Goal: Check status

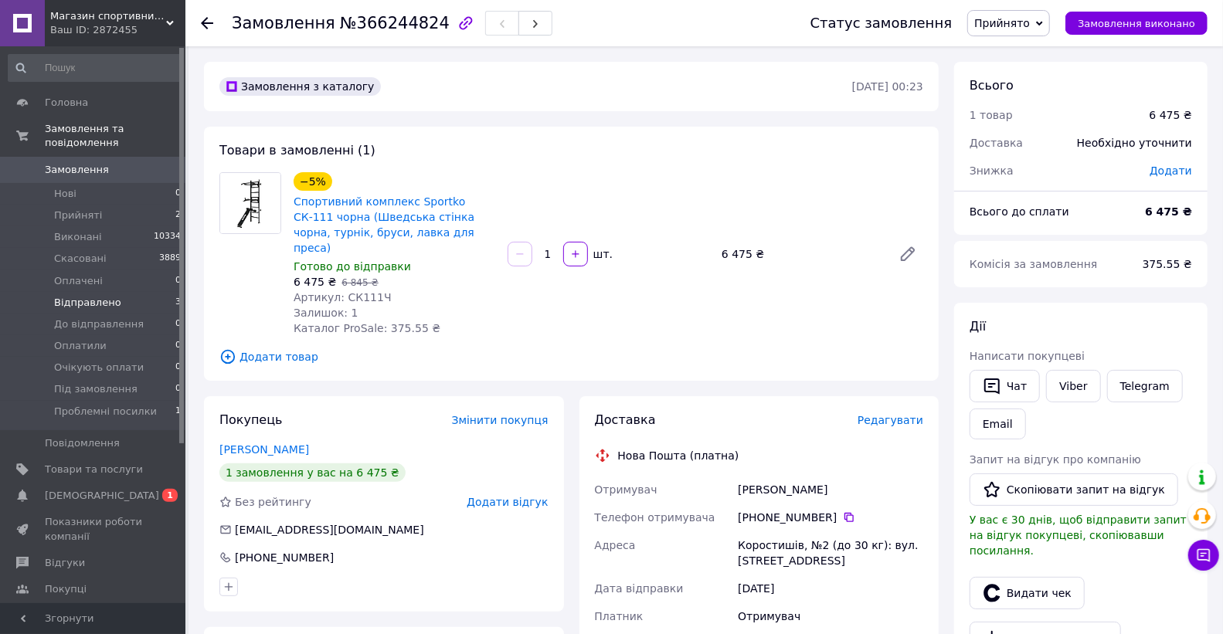
click at [111, 296] on span "Відправлено" at bounding box center [87, 303] width 67 height 14
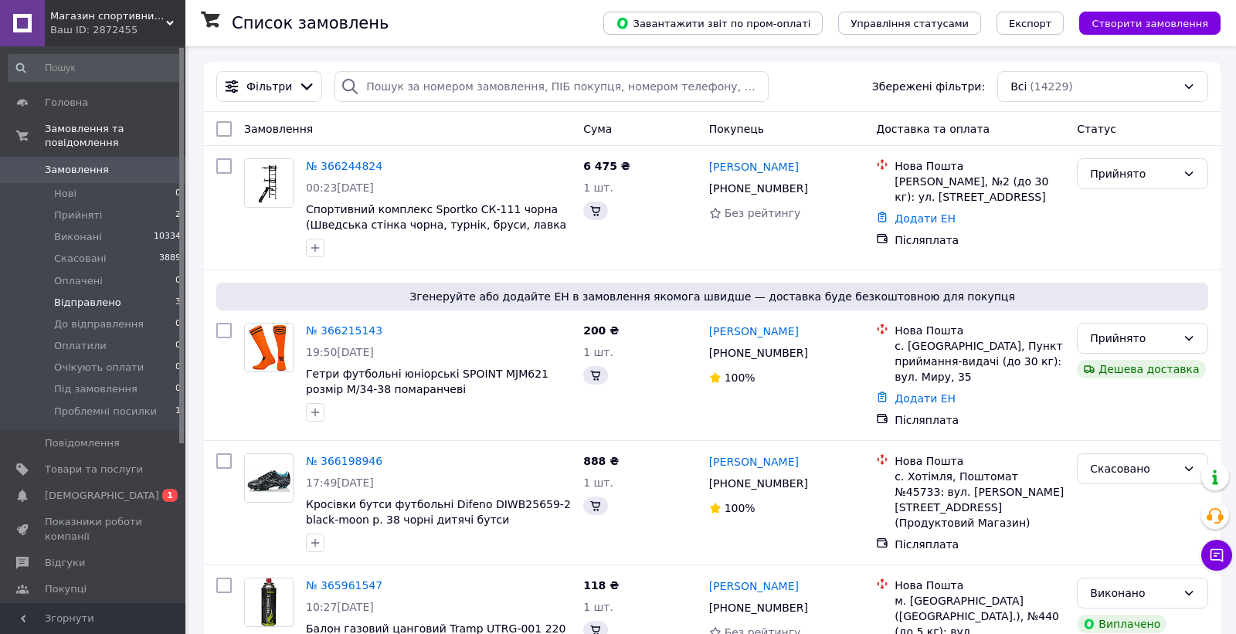
click at [103, 296] on span "Відправлено" at bounding box center [87, 303] width 67 height 14
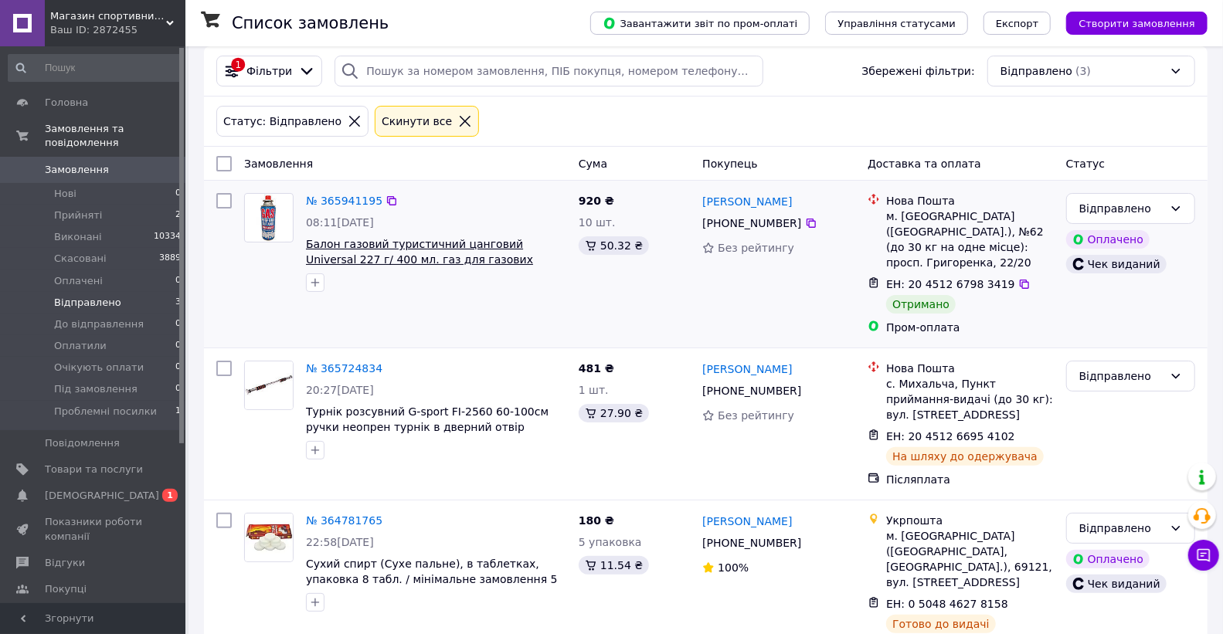
scroll to position [19, 0]
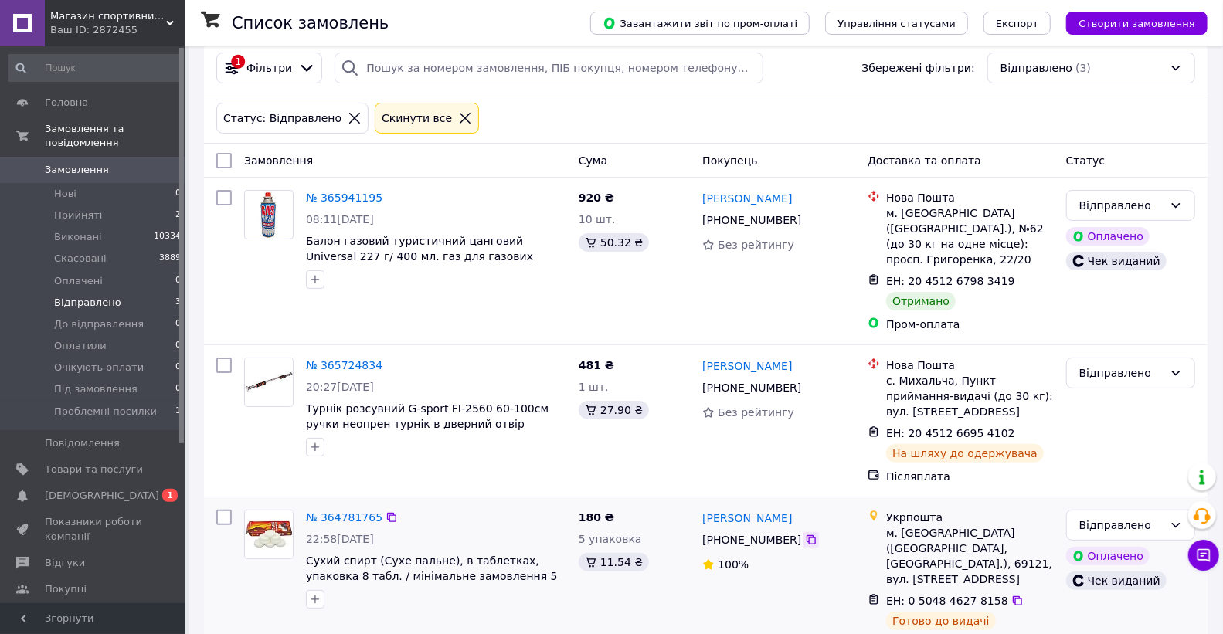
click at [807, 536] on icon at bounding box center [811, 540] width 9 height 9
click at [346, 512] on link "№ 364781765" at bounding box center [344, 518] width 77 height 12
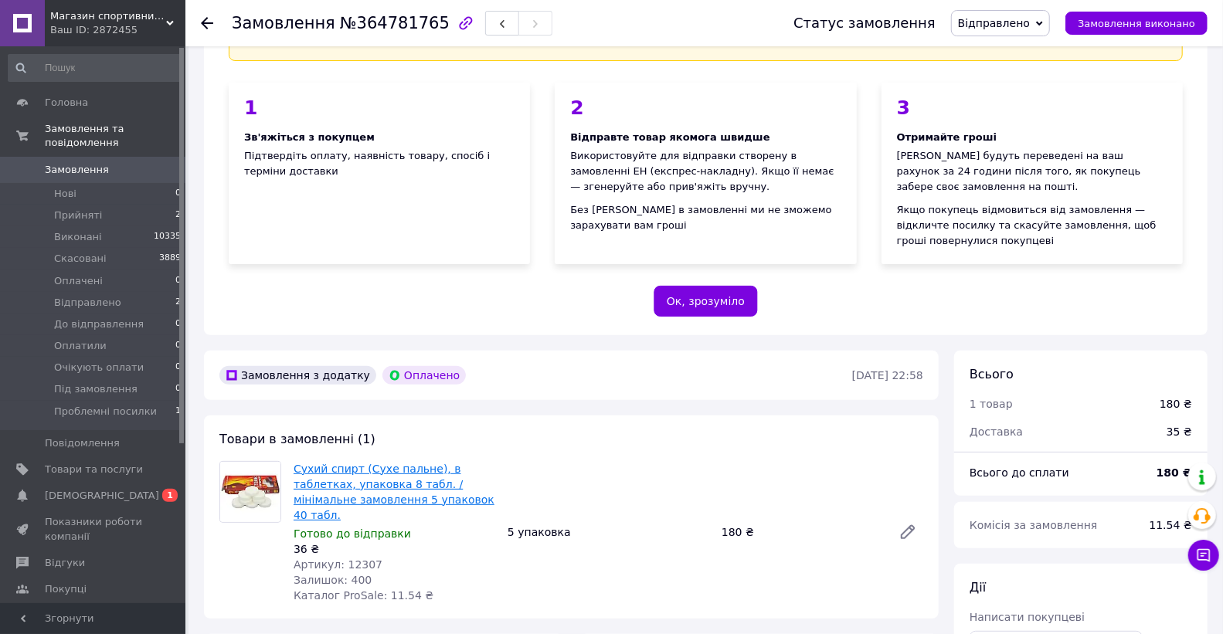
scroll to position [276, 0]
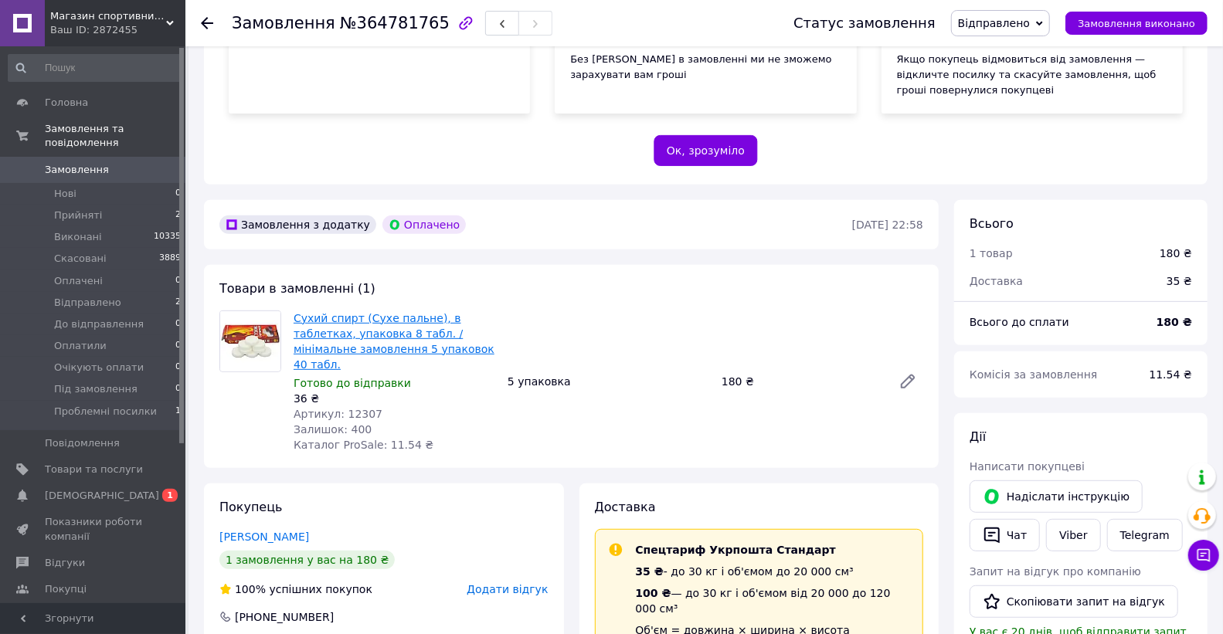
click at [403, 322] on link "Сухий спирт (Сухе пальне), в таблетках, упаковка 8 табл. / мінімальне замовленн…" at bounding box center [394, 341] width 201 height 59
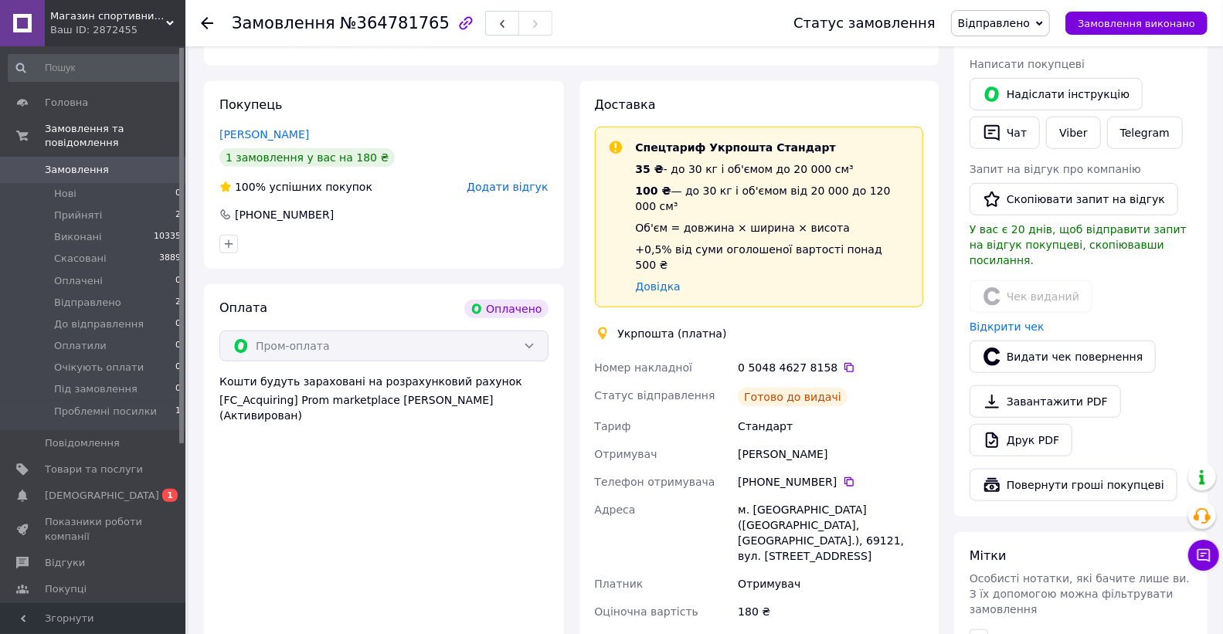
scroll to position [706, 0]
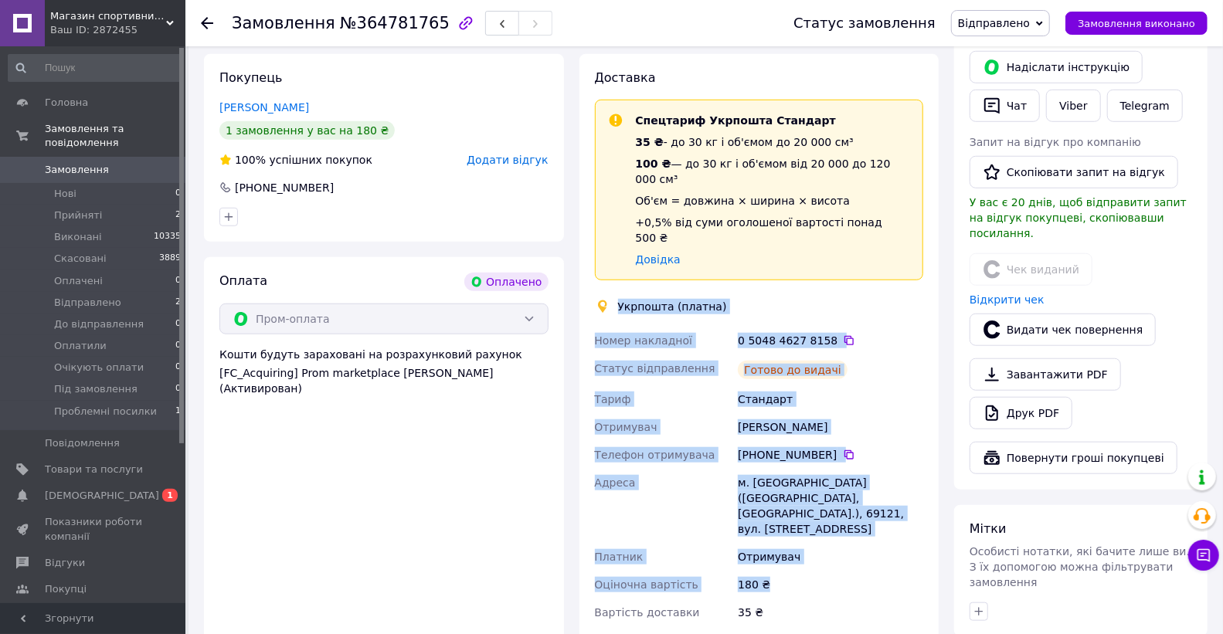
drag, startPoint x: 617, startPoint y: 242, endPoint x: 852, endPoint y: 496, distance: 346.2
click at [852, 496] on div "Доставка Спецтариф Укрпошта Стандарт 35 ₴ - до 30 кг і об'ємом до 20 000 см³ 10…" at bounding box center [759, 370] width 329 height 600
copy div "Укрпошта (платна) Номер накладної 0 5048 4627 8158   Статус відправлення Готово…"
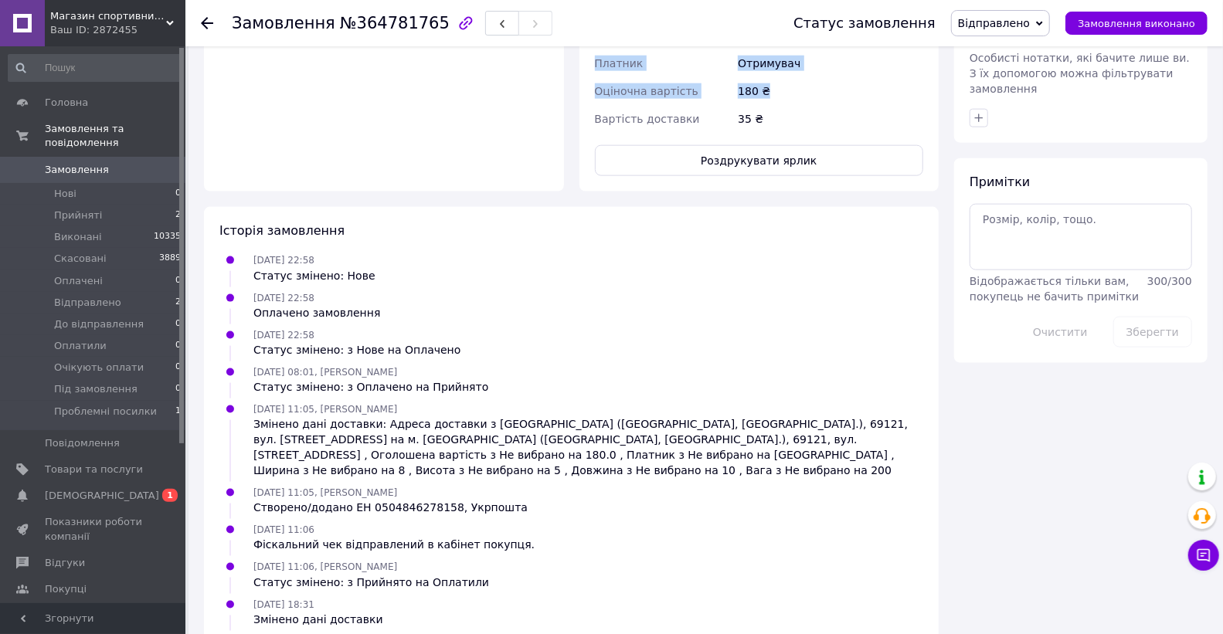
scroll to position [1203, 0]
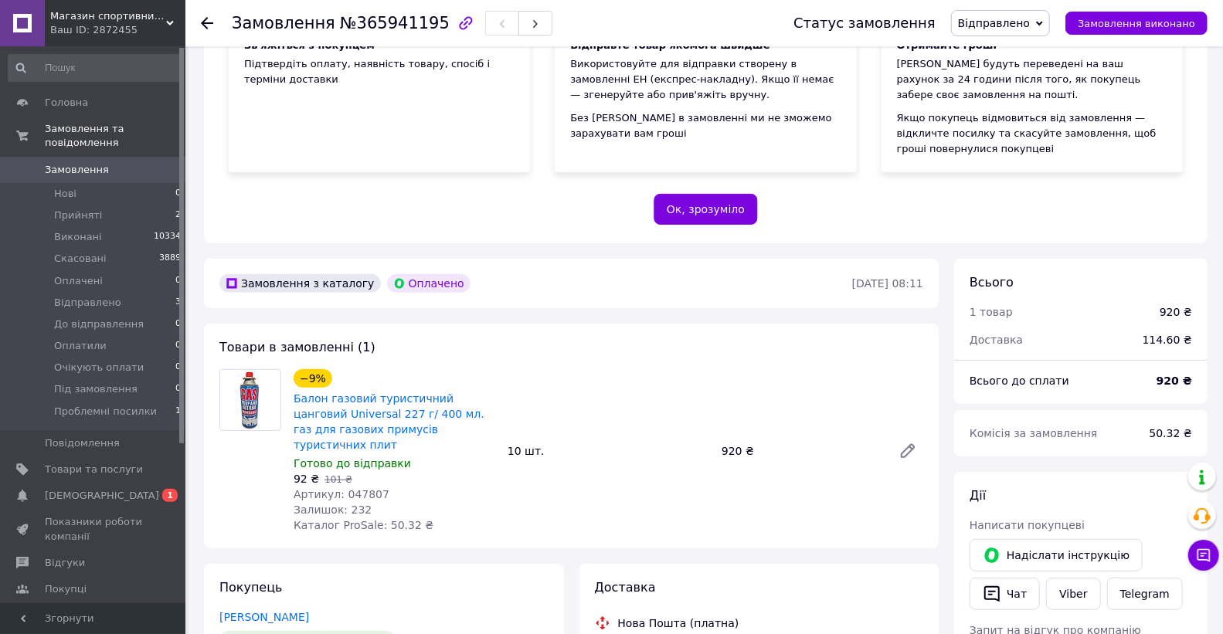
scroll to position [172, 0]
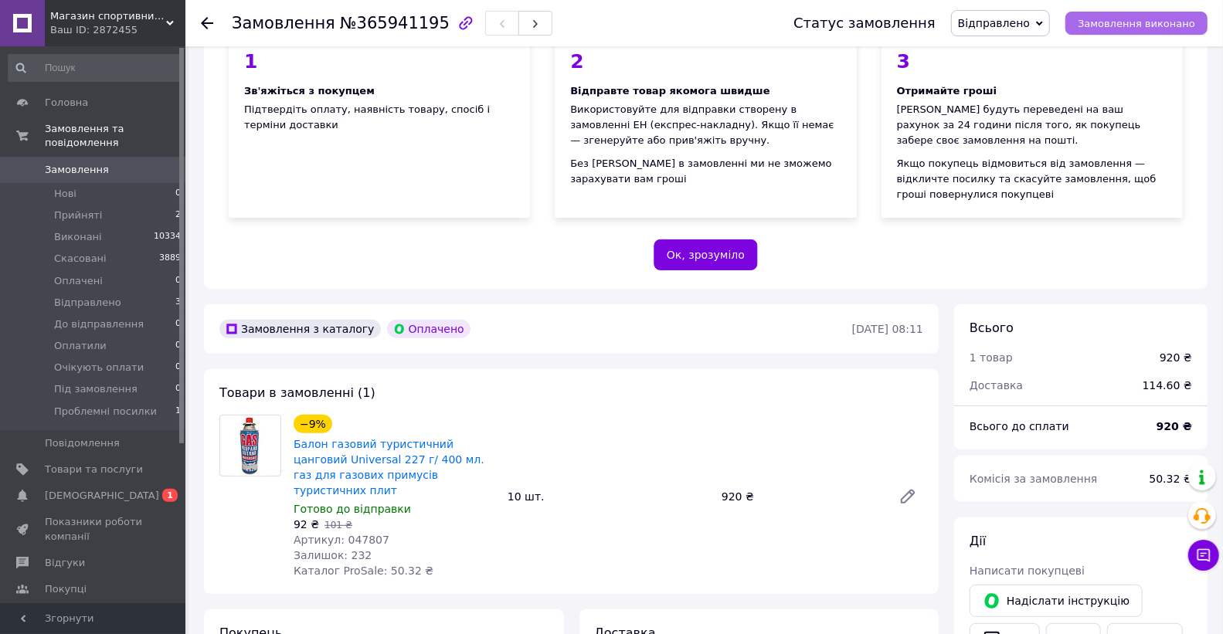
click at [1124, 23] on span "Замовлення виконано" at bounding box center [1136, 24] width 117 height 12
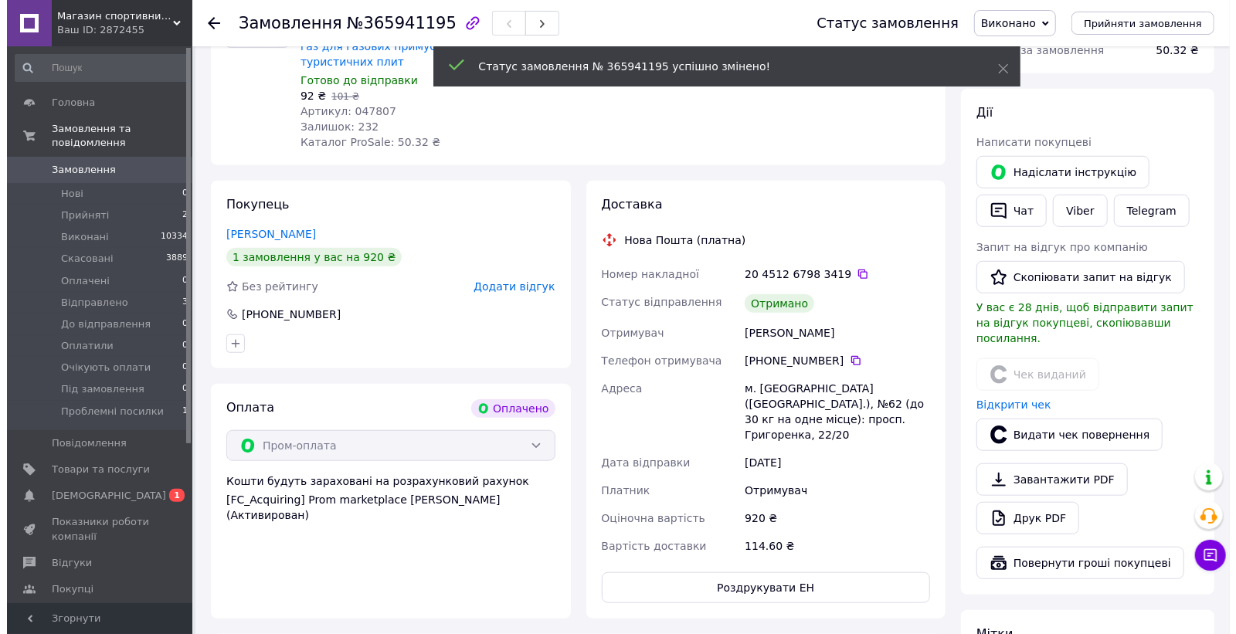
scroll to position [126, 0]
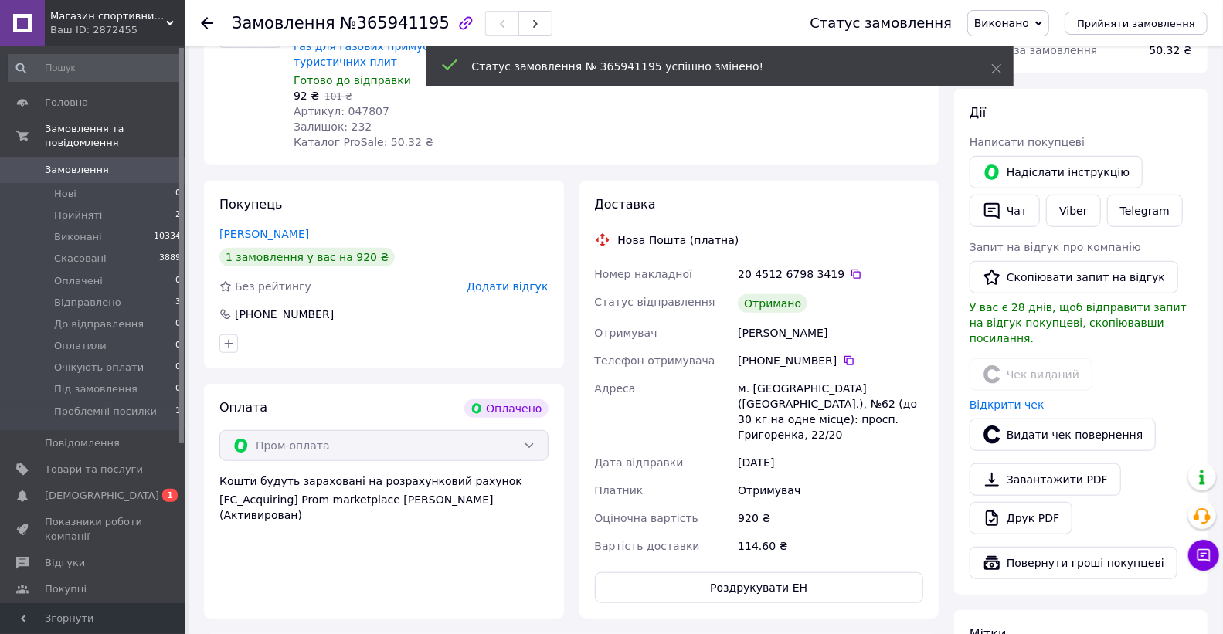
click at [515, 281] on span "Додати відгук" at bounding box center [507, 287] width 81 height 12
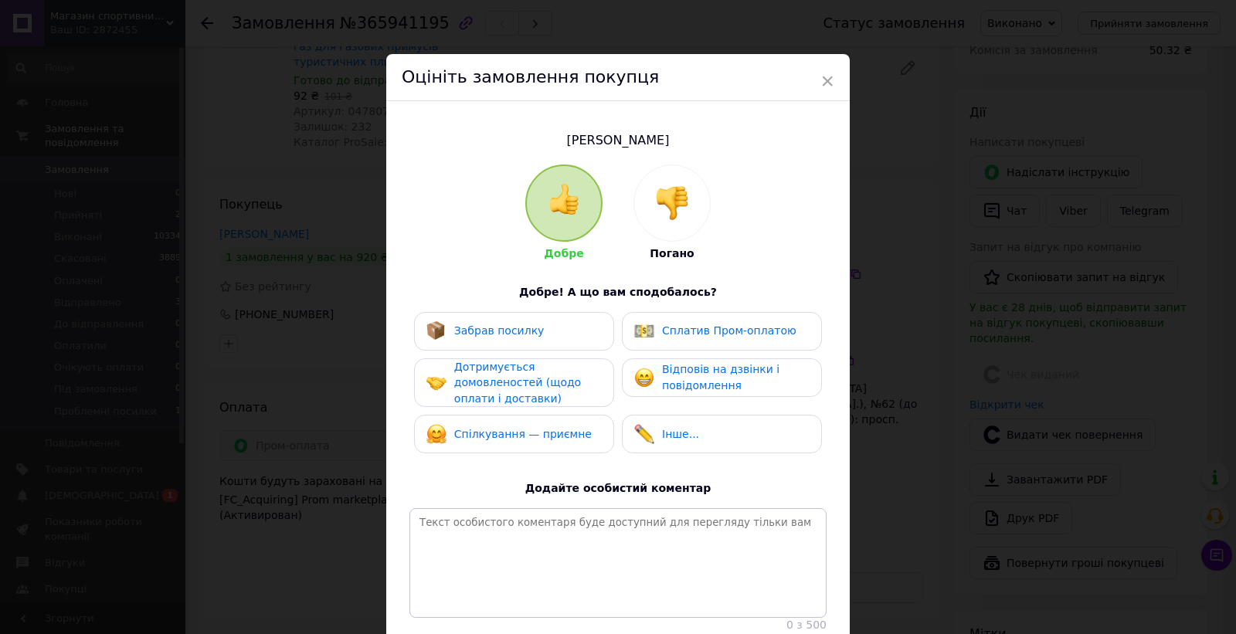
drag, startPoint x: 500, startPoint y: 342, endPoint x: 497, endPoint y: 379, distance: 37.2
click at [500, 343] on div "Забрав посилку" at bounding box center [514, 331] width 200 height 39
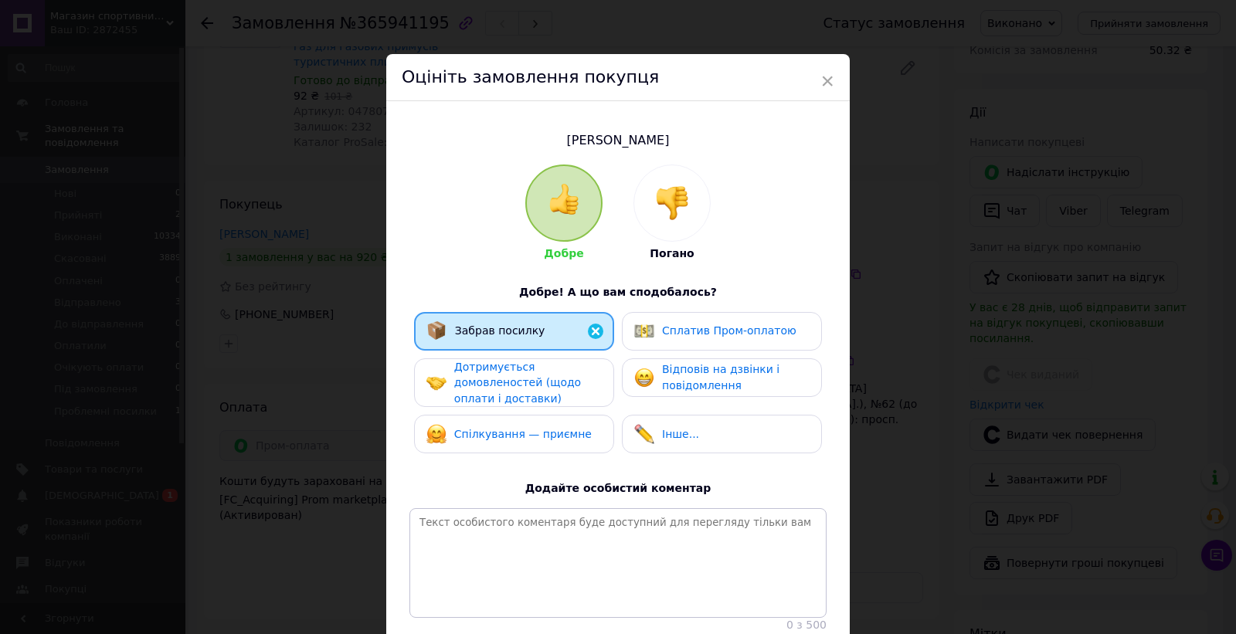
drag, startPoint x: 496, startPoint y: 381, endPoint x: 496, endPoint y: 405, distance: 24.0
click at [496, 384] on span "Дотримується домовленостей (щодо оплати і доставки)" at bounding box center [517, 383] width 127 height 44
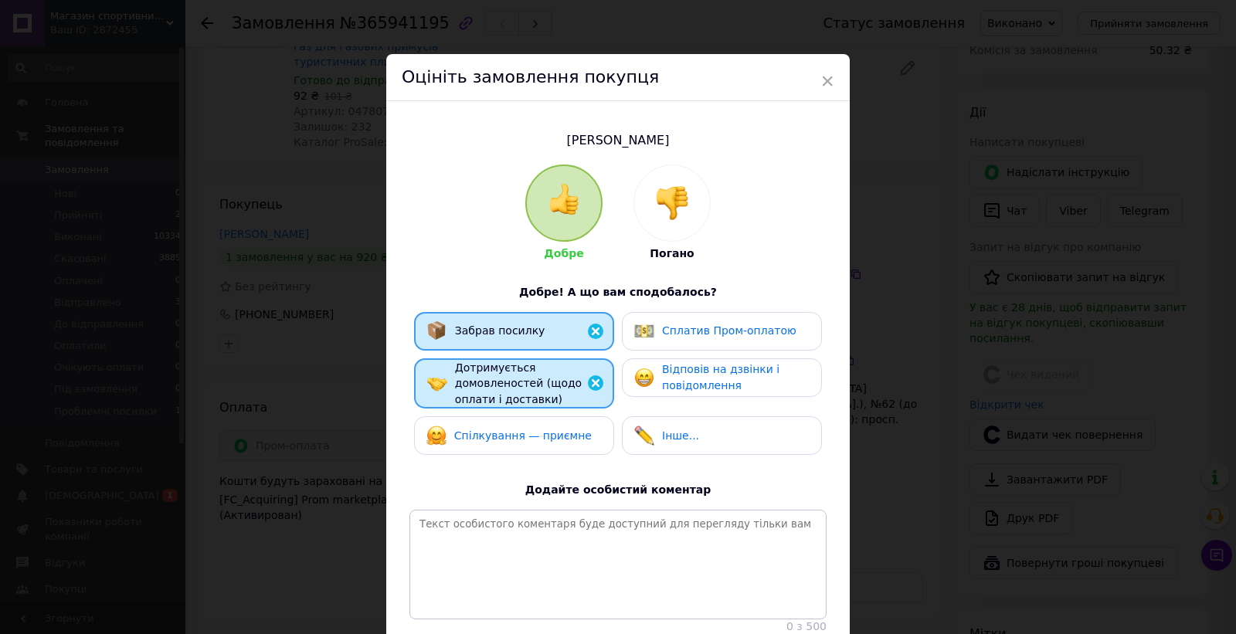
click at [495, 427] on div "Спілкування — приємне" at bounding box center [509, 436] width 165 height 20
click at [662, 332] on span "Сплатив Пром-оплатою" at bounding box center [729, 331] width 134 height 12
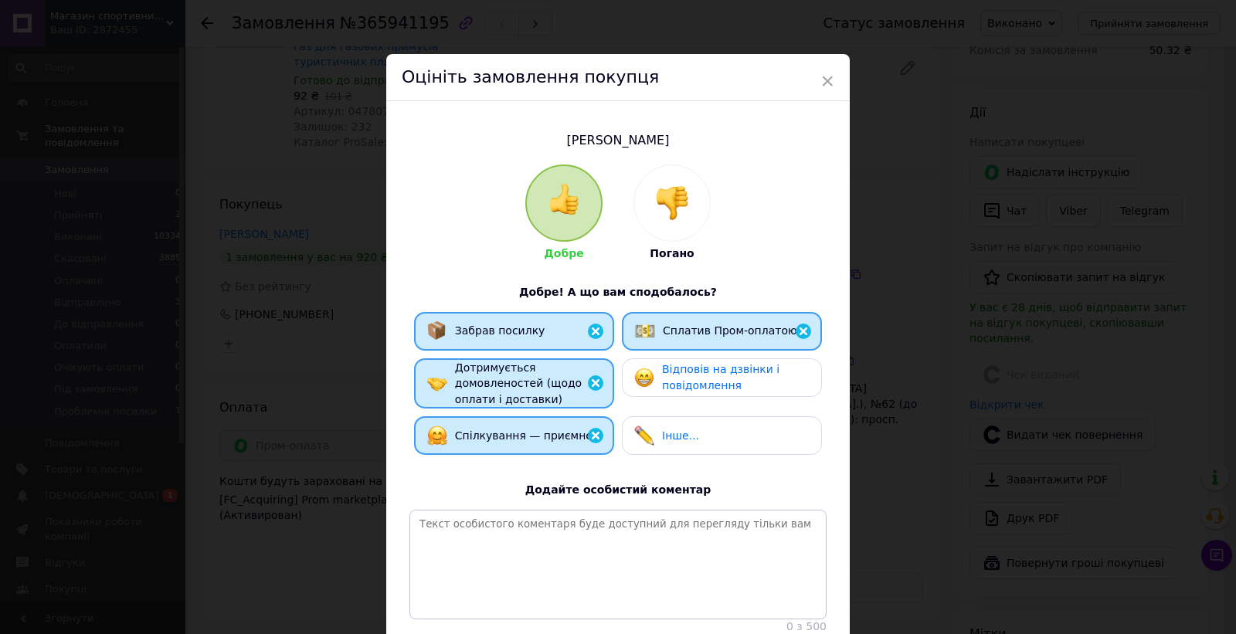
click at [669, 377] on span "Відповів на дзвінки і повідомлення" at bounding box center [720, 377] width 117 height 29
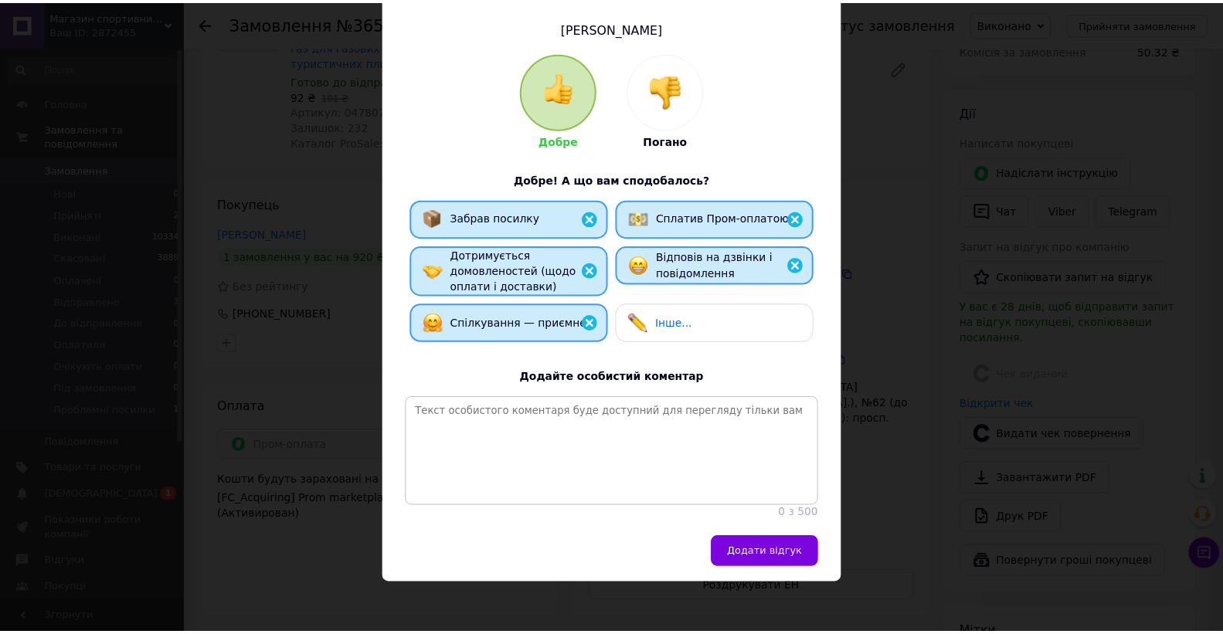
scroll to position [129, 0]
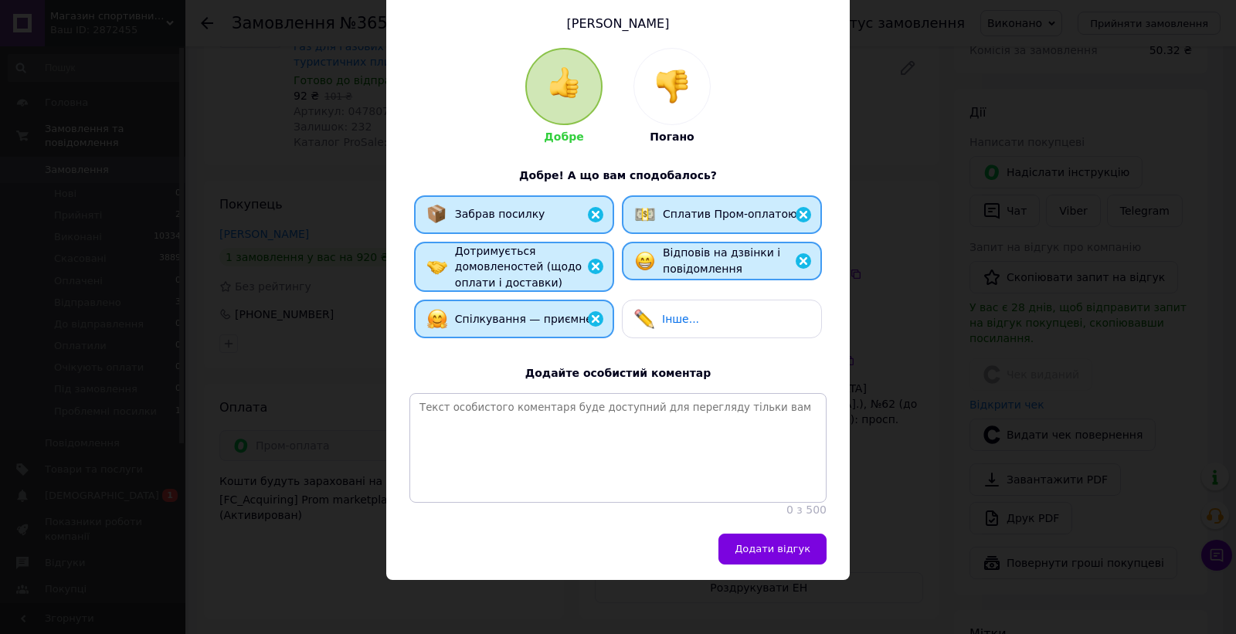
click at [787, 544] on span "Додати відгук" at bounding box center [773, 549] width 76 height 12
